Goal: Transaction & Acquisition: Book appointment/travel/reservation

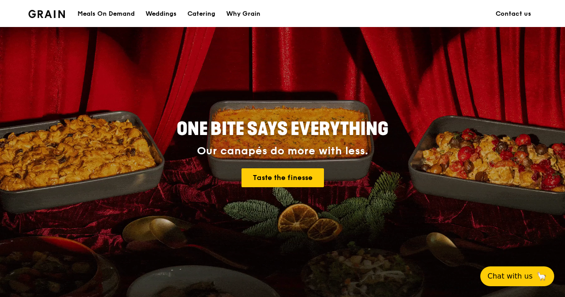
scroll to position [90, 0]
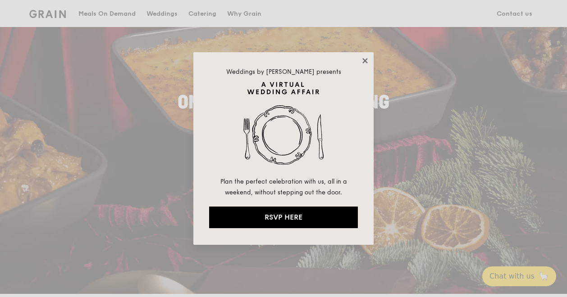
click at [365, 61] on icon at bounding box center [364, 60] width 5 height 5
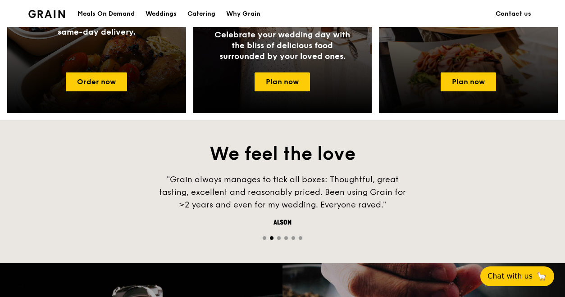
scroll to position [450, 0]
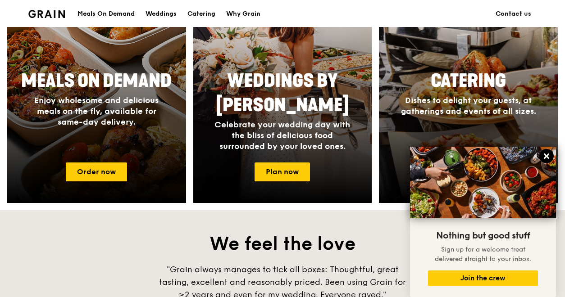
click at [547, 156] on icon at bounding box center [546, 156] width 5 height 5
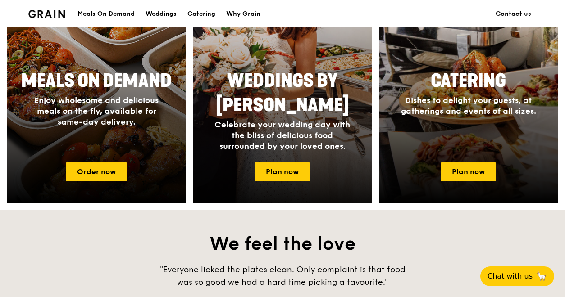
scroll to position [405, 0]
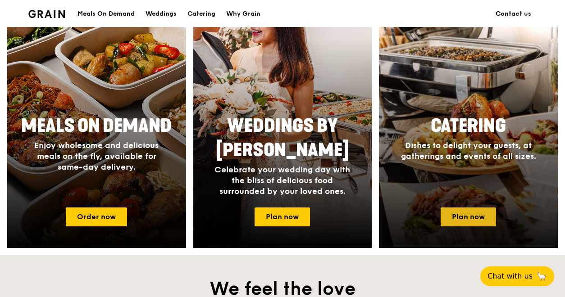
click at [470, 214] on link "Plan now" at bounding box center [468, 217] width 55 height 19
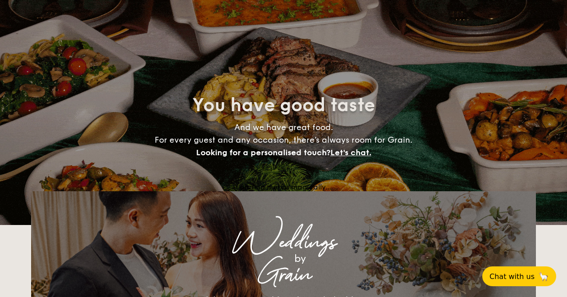
select select
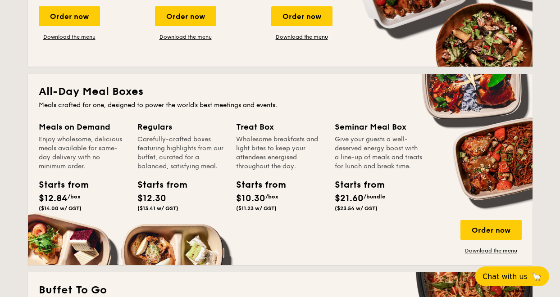
scroll to position [225, 0]
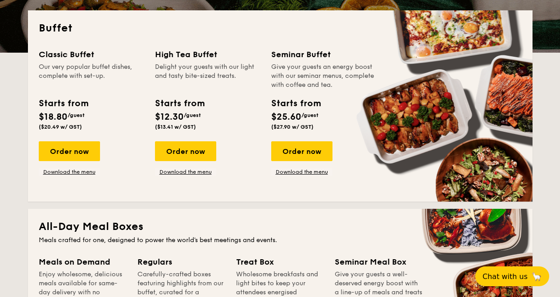
drag, startPoint x: 73, startPoint y: 151, endPoint x: 519, endPoint y: 142, distance: 446.1
click at [73, 151] on div "Order now" at bounding box center [69, 151] width 61 height 20
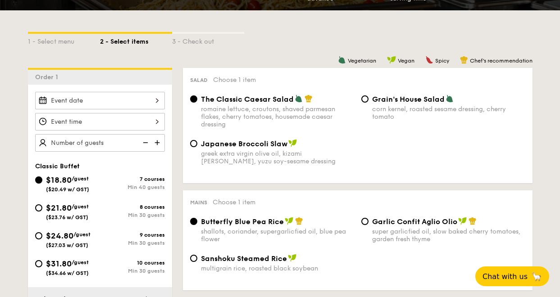
scroll to position [259, 0]
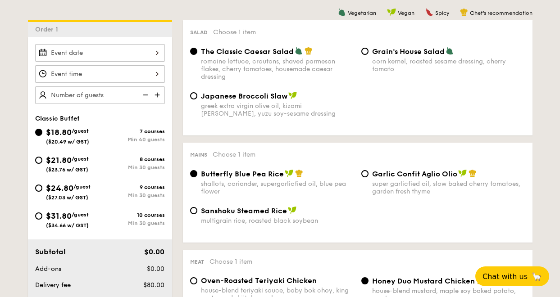
click at [43, 159] on div "$21.80 /guest ($23.76 w/ GST)" at bounding box center [67, 163] width 65 height 19
click at [42, 159] on input "$21.80 /guest ($23.76 w/ GST) 8 courses Min 30 guests" at bounding box center [38, 160] width 7 height 7
radio input "true"
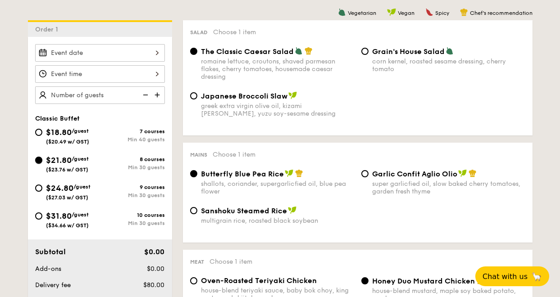
radio input "true"
